Goal: Task Accomplishment & Management: Manage account settings

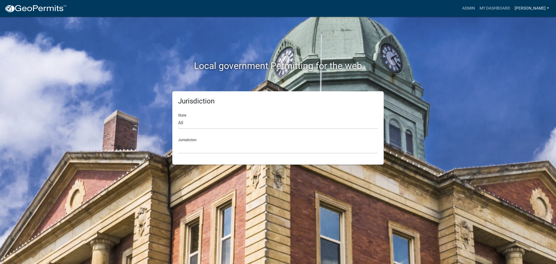
click at [544, 7] on link "[PERSON_NAME]" at bounding box center [531, 8] width 39 height 11
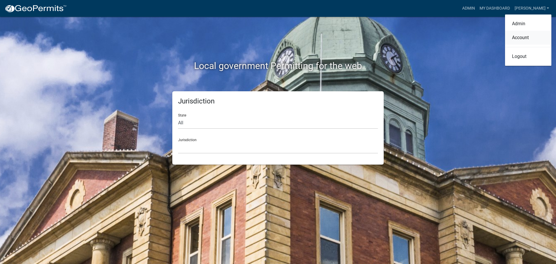
click at [522, 37] on link "Account" at bounding box center [528, 38] width 46 height 14
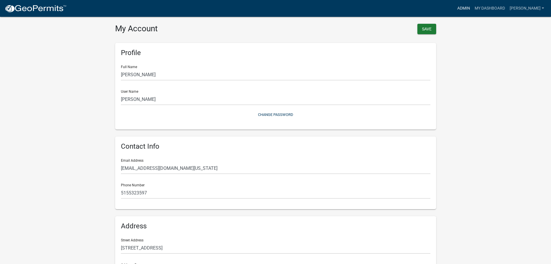
click at [463, 7] on link "Admin" at bounding box center [463, 8] width 17 height 11
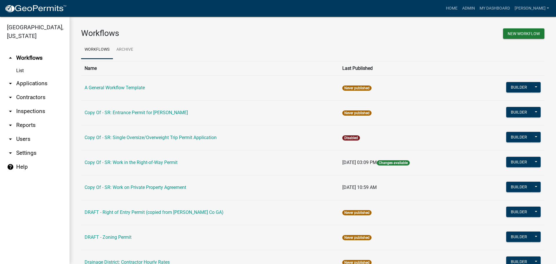
click at [9, 149] on icon "arrow_drop_down" at bounding box center [10, 152] width 7 height 7
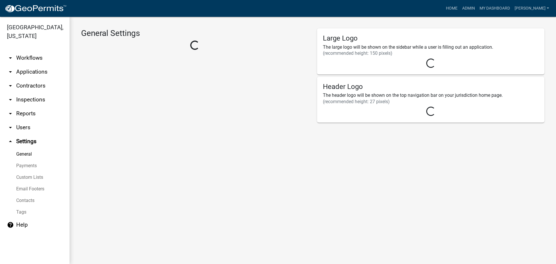
select select "IA"
select select "Central Standard Time"
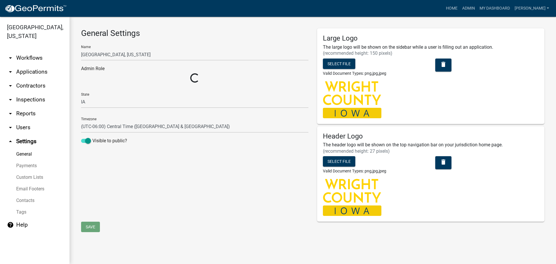
select select "1dcd48c0-fbee-47c8-a514-283c038ef217"
click at [35, 171] on link "Custom Lists" at bounding box center [34, 177] width 69 height 12
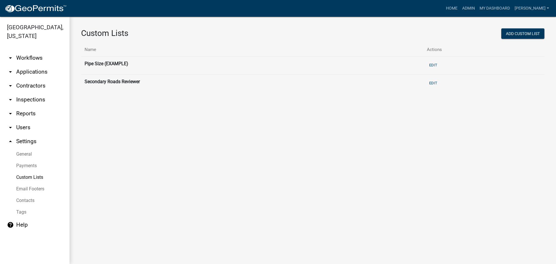
click at [26, 148] on link "General" at bounding box center [34, 154] width 69 height 12
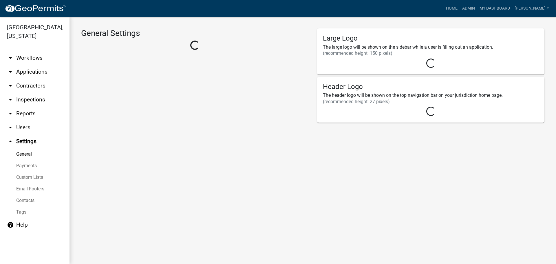
select select "1dcd48c0-fbee-47c8-a514-283c038ef217"
select select "IA"
select select "Central Standard Time"
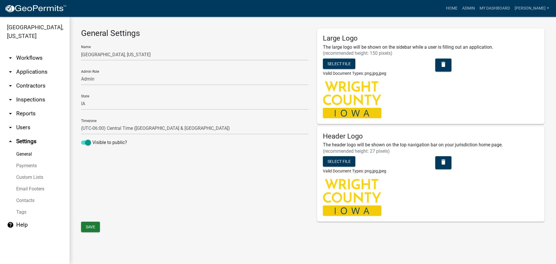
click at [22, 160] on link "Payments" at bounding box center [34, 166] width 69 height 12
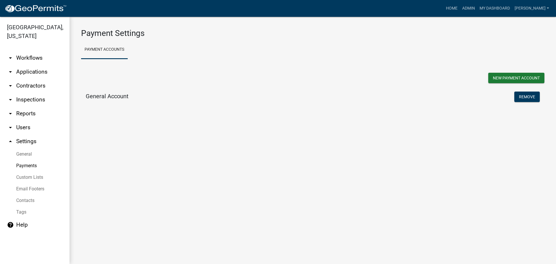
click at [25, 171] on link "Custom Lists" at bounding box center [34, 177] width 69 height 12
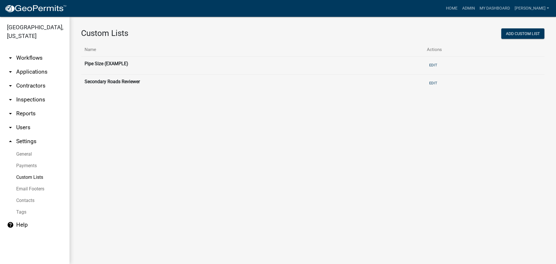
click at [27, 183] on link "Email Footers" at bounding box center [34, 189] width 69 height 12
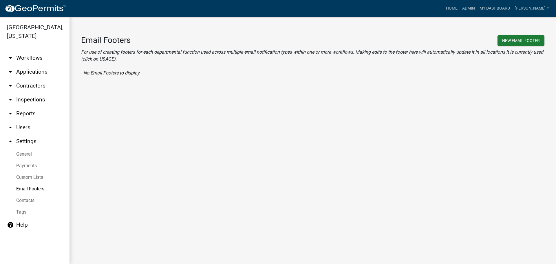
click at [27, 194] on link "Contacts" at bounding box center [34, 200] width 69 height 12
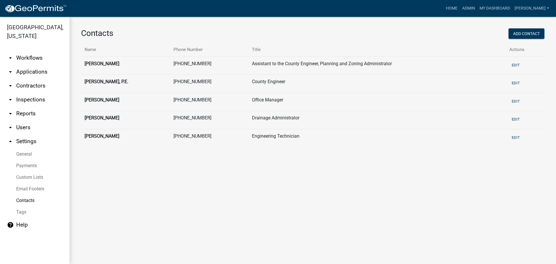
click at [22, 206] on link "Tags" at bounding box center [34, 212] width 69 height 12
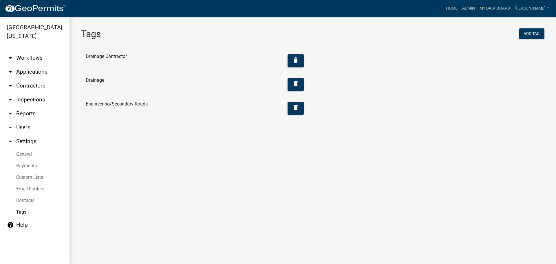
click at [11, 138] on icon "arrow_drop_up" at bounding box center [10, 141] width 7 height 7
select select "IA"
select select "Central Standard Time"
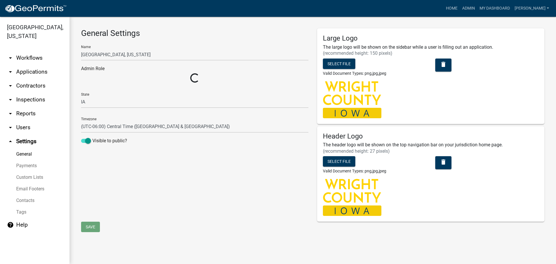
click at [10, 110] on icon "arrow_drop_down" at bounding box center [10, 113] width 7 height 7
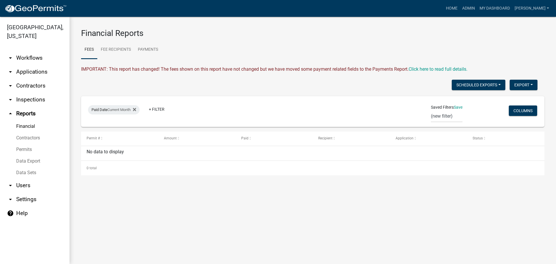
click at [12, 110] on icon "arrow_drop_up" at bounding box center [10, 113] width 7 height 7
click at [136, 108] on icon at bounding box center [134, 109] width 3 height 5
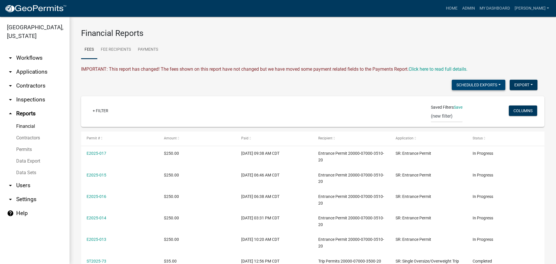
click at [494, 83] on button "Scheduled Exports" at bounding box center [478, 85] width 54 height 10
click at [498, 68] on div "IMPORTANT: This report has changed! The fees shown on this report have not chan…" at bounding box center [312, 69] width 463 height 7
click at [126, 51] on link "Fee Recipients" at bounding box center [115, 50] width 37 height 19
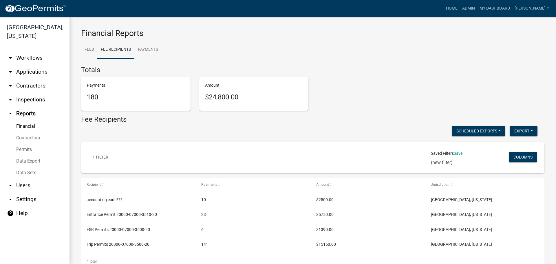
click at [10, 110] on icon "arrow_drop_up" at bounding box center [10, 113] width 7 height 7
click at [11, 96] on icon "arrow_drop_down" at bounding box center [10, 99] width 7 height 7
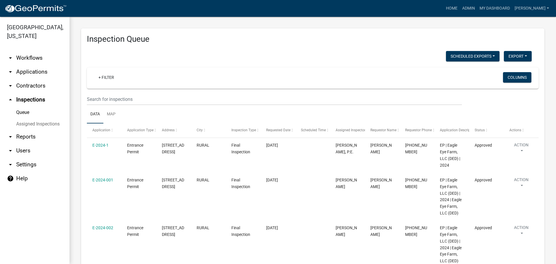
click at [11, 96] on icon "arrow_drop_up" at bounding box center [10, 99] width 7 height 7
click at [11, 82] on icon "arrow_drop_down" at bounding box center [10, 85] width 7 height 7
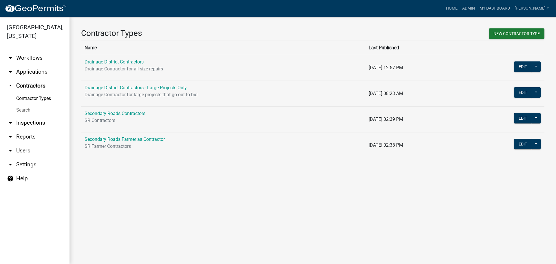
click at [11, 68] on icon "arrow_drop_down" at bounding box center [10, 71] width 7 height 7
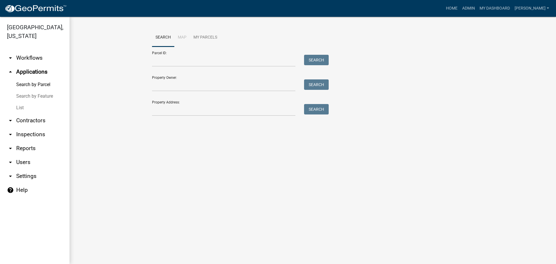
click at [11, 68] on icon "arrow_drop_up" at bounding box center [10, 71] width 7 height 7
click at [10, 68] on icon "arrow_drop_up" at bounding box center [10, 71] width 7 height 7
click at [9, 54] on icon "arrow_drop_down" at bounding box center [10, 57] width 7 height 7
